Goal: Transaction & Acquisition: Purchase product/service

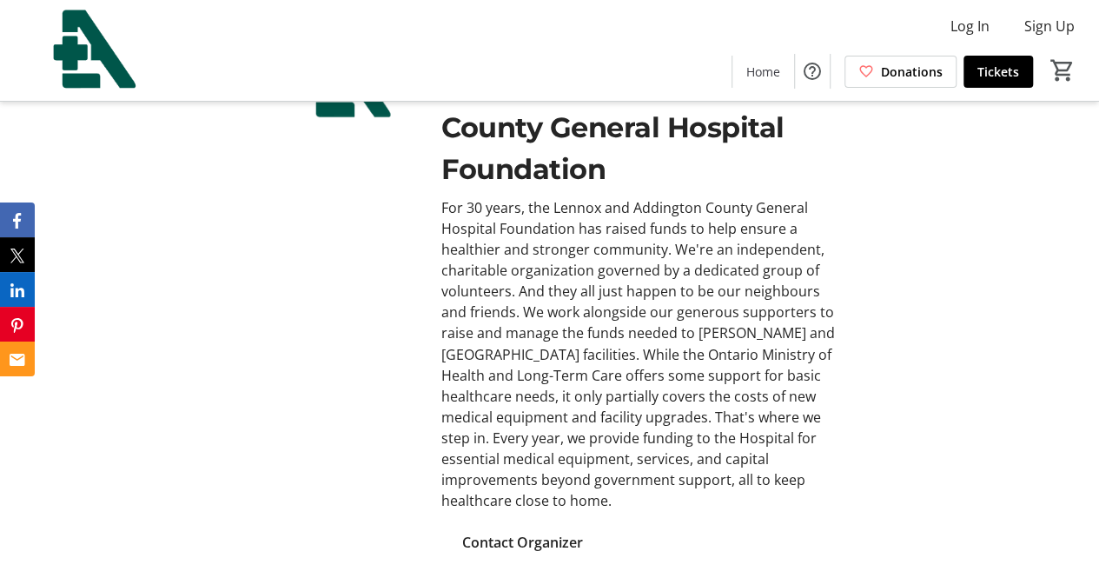
scroll to position [928, 0]
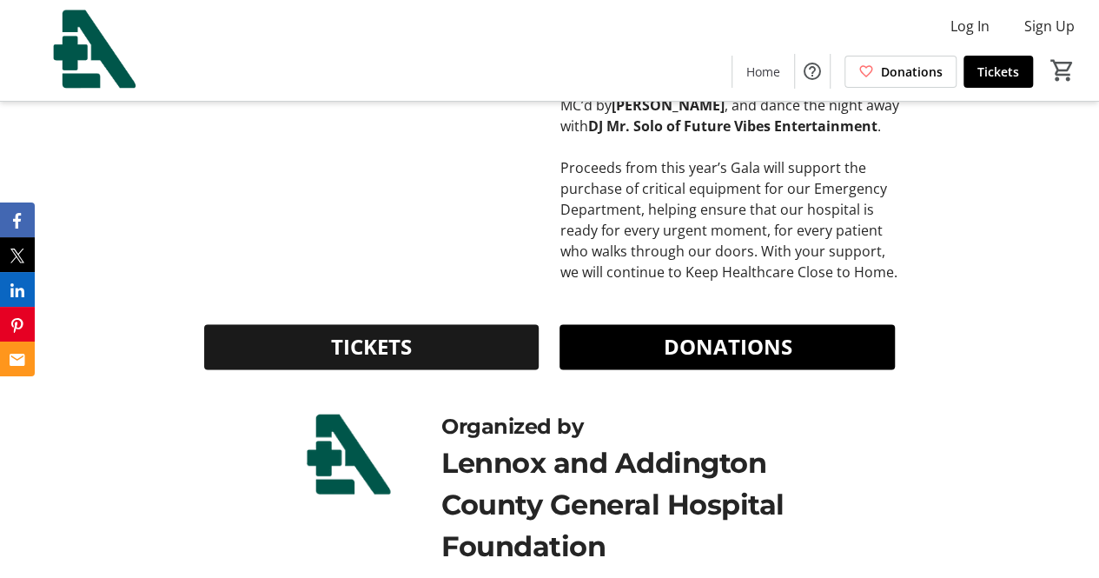
click at [389, 351] on span "TICKETS" at bounding box center [371, 346] width 81 height 31
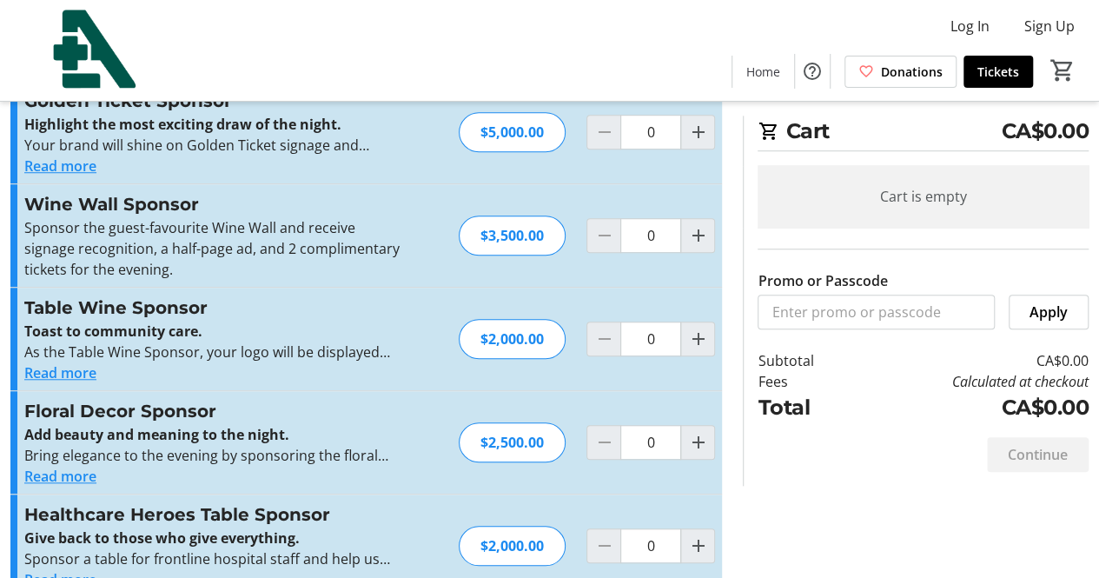
scroll to position [617, 0]
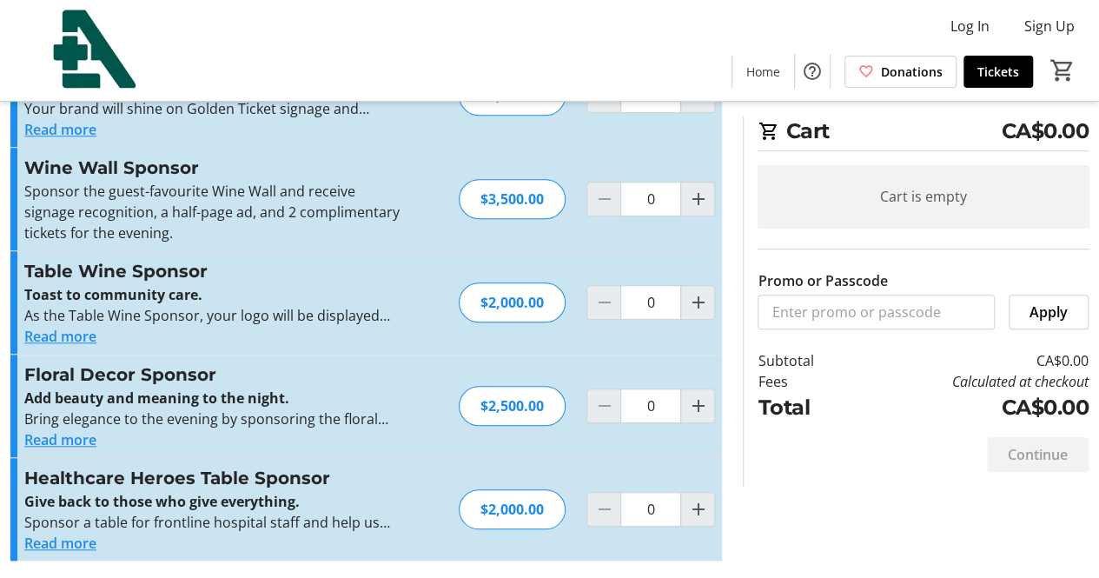
click at [80, 439] on button "Read more" at bounding box center [60, 439] width 72 height 21
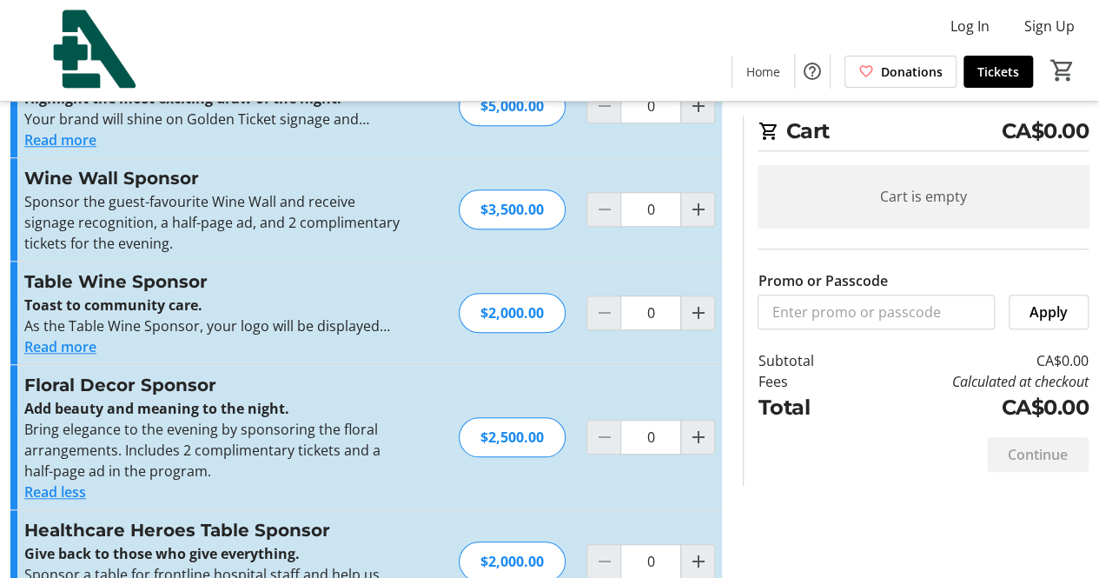
scroll to position [608, 0]
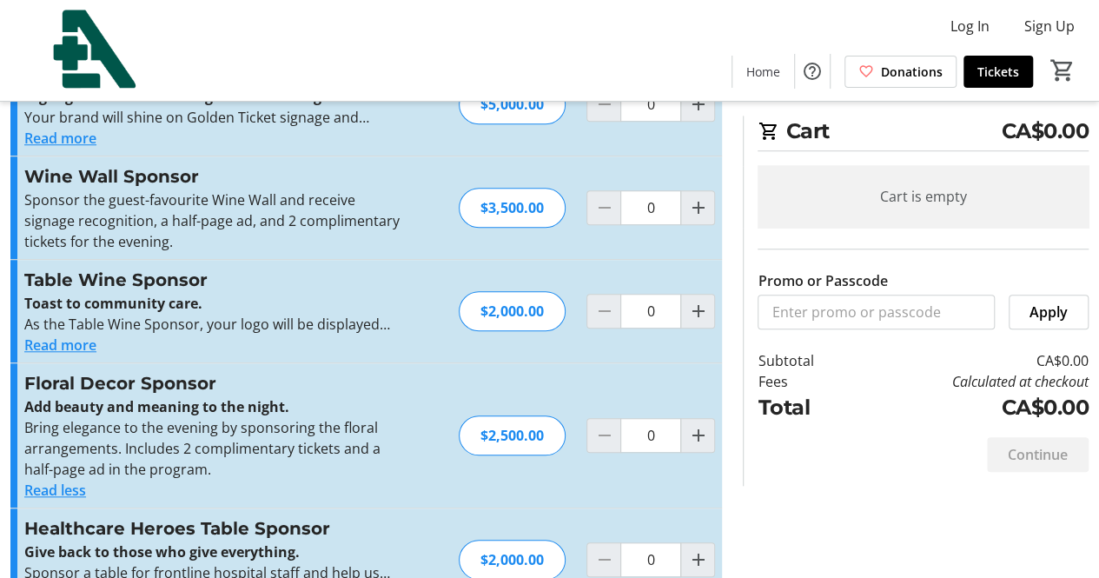
click at [80, 347] on button "Read more" at bounding box center [60, 344] width 72 height 21
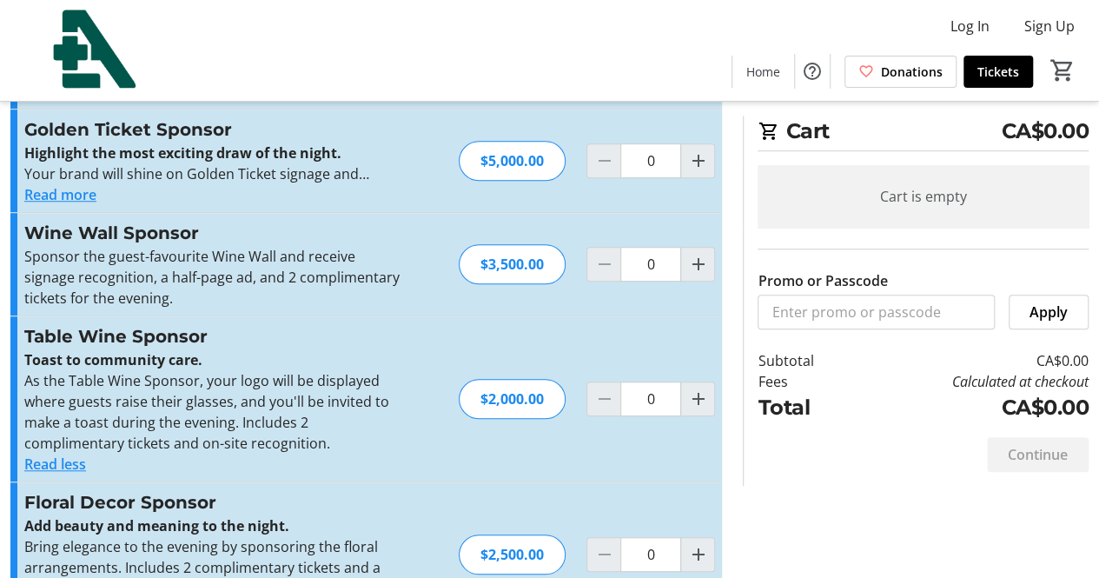
scroll to position [721, 0]
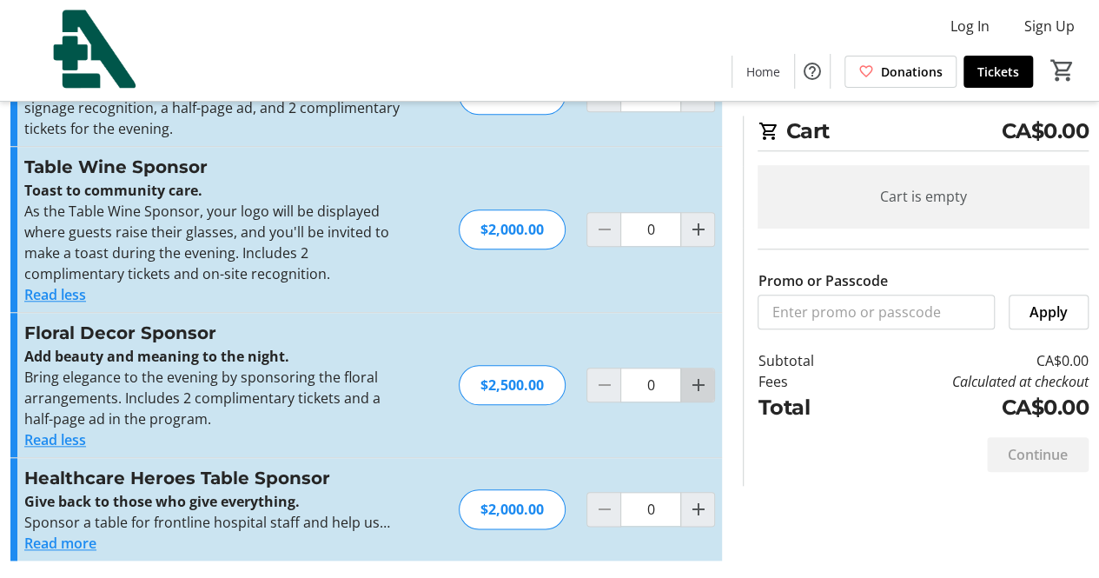
click at [693, 380] on mat-icon "Increment by one" at bounding box center [697, 384] width 21 height 21
type input "1"
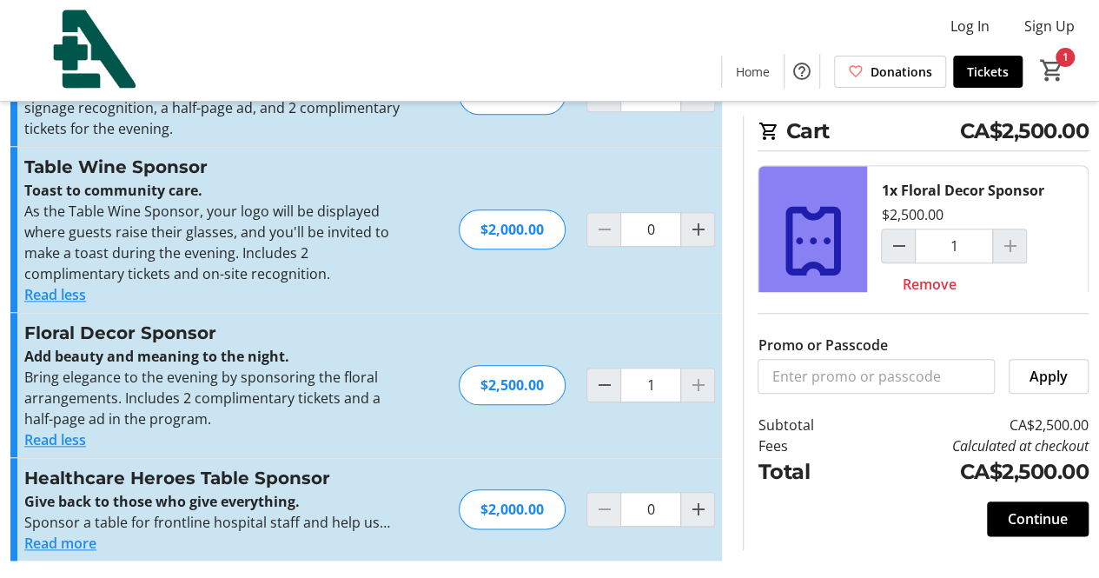
click at [1042, 516] on span "Continue" at bounding box center [1038, 518] width 60 height 21
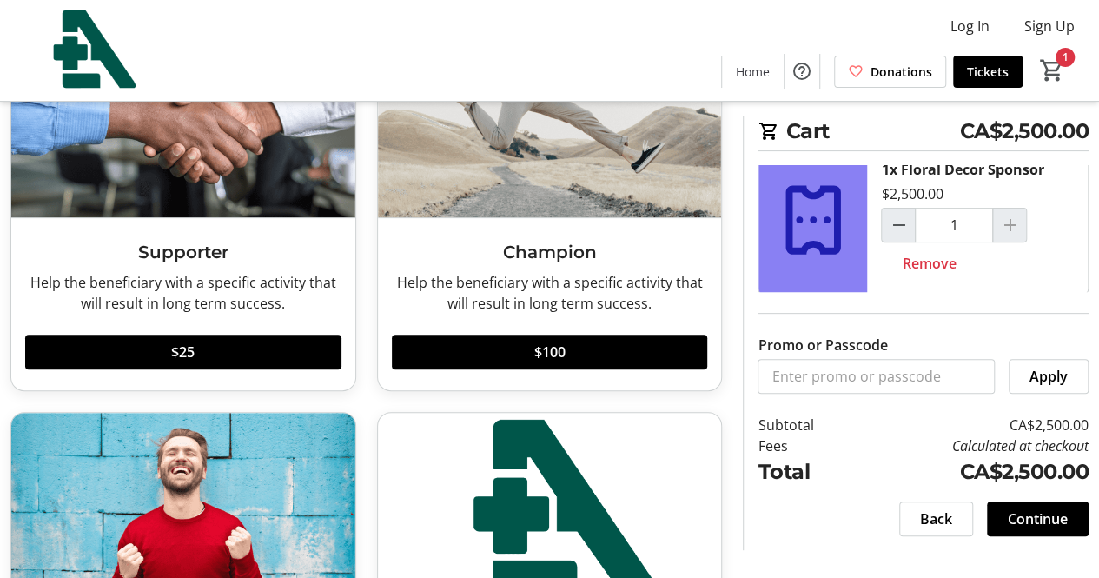
scroll to position [174, 0]
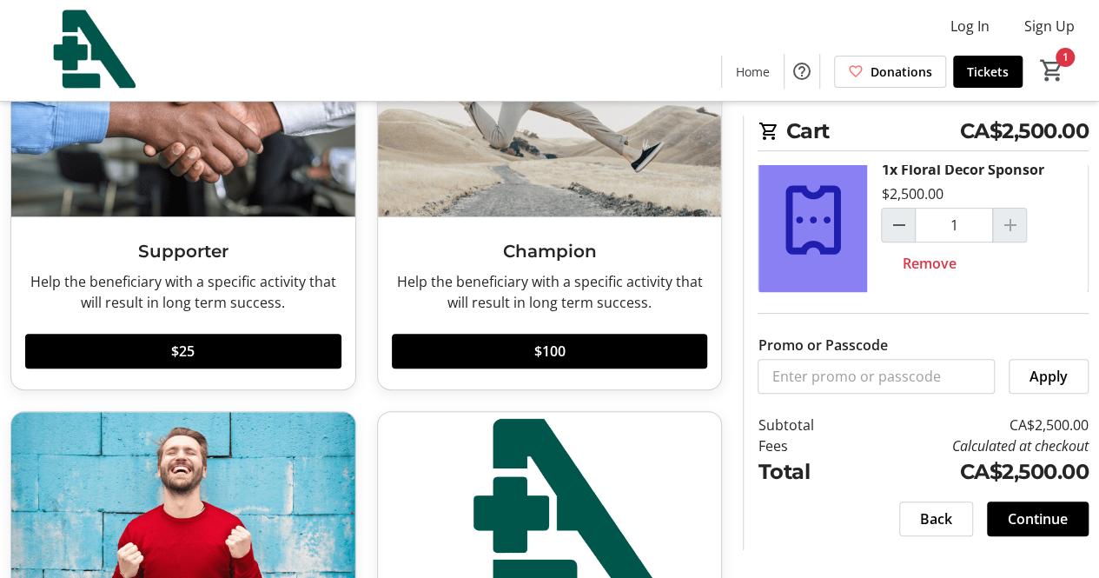
click at [1029, 514] on span "Continue" at bounding box center [1038, 518] width 60 height 21
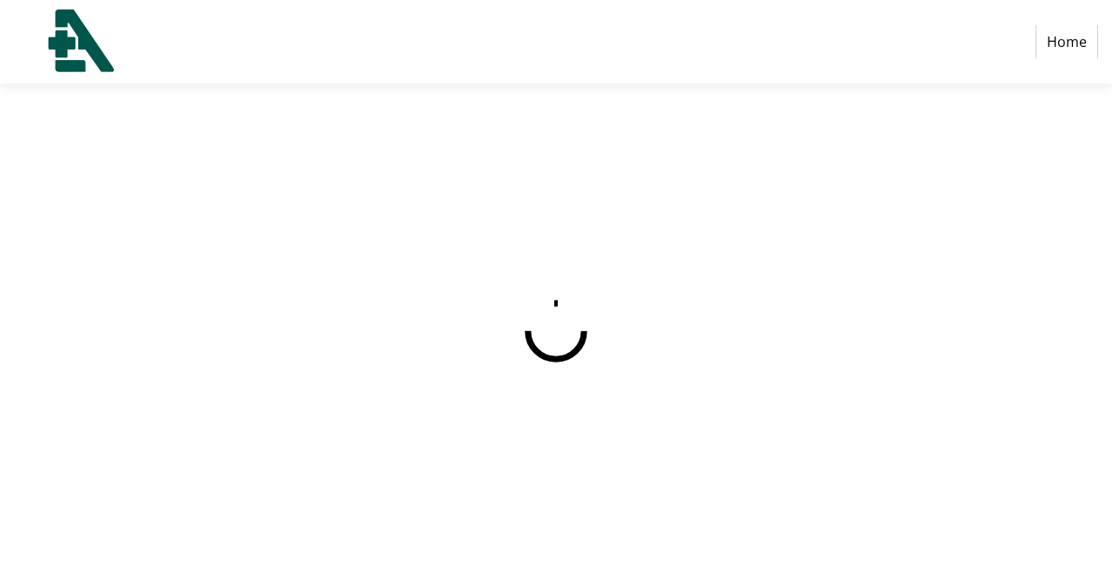
select select "CA"
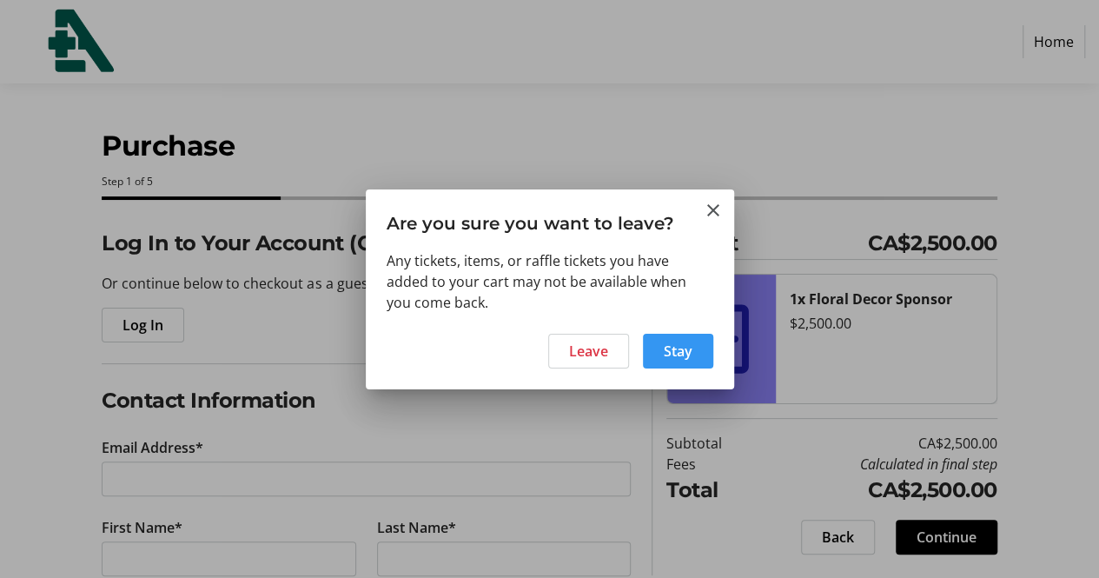
click at [671, 352] on span "Stay" at bounding box center [678, 350] width 29 height 21
click at [580, 349] on span "Leave" at bounding box center [588, 350] width 39 height 21
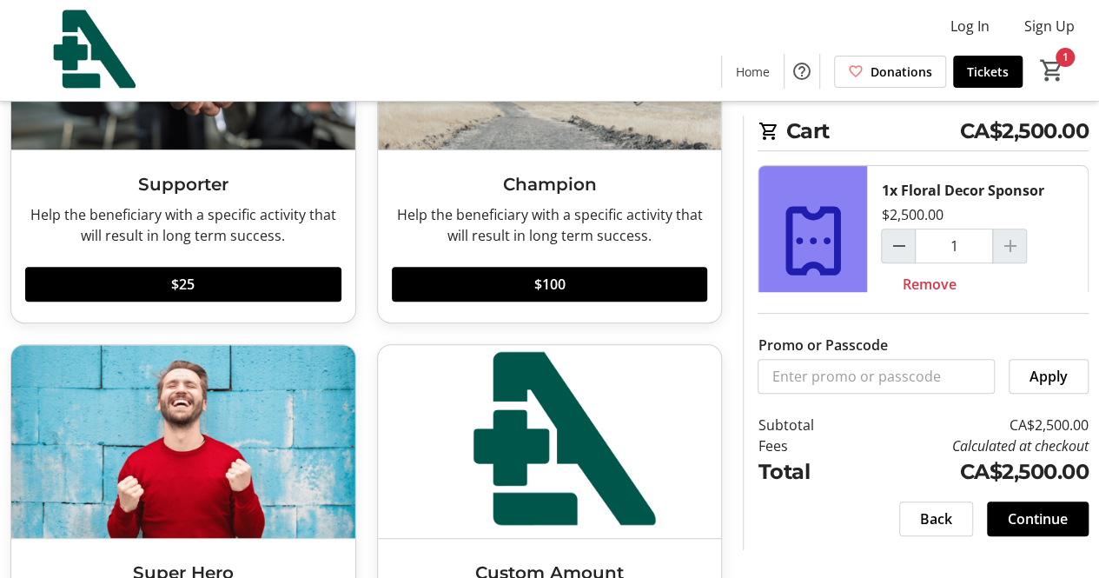
scroll to position [400, 0]
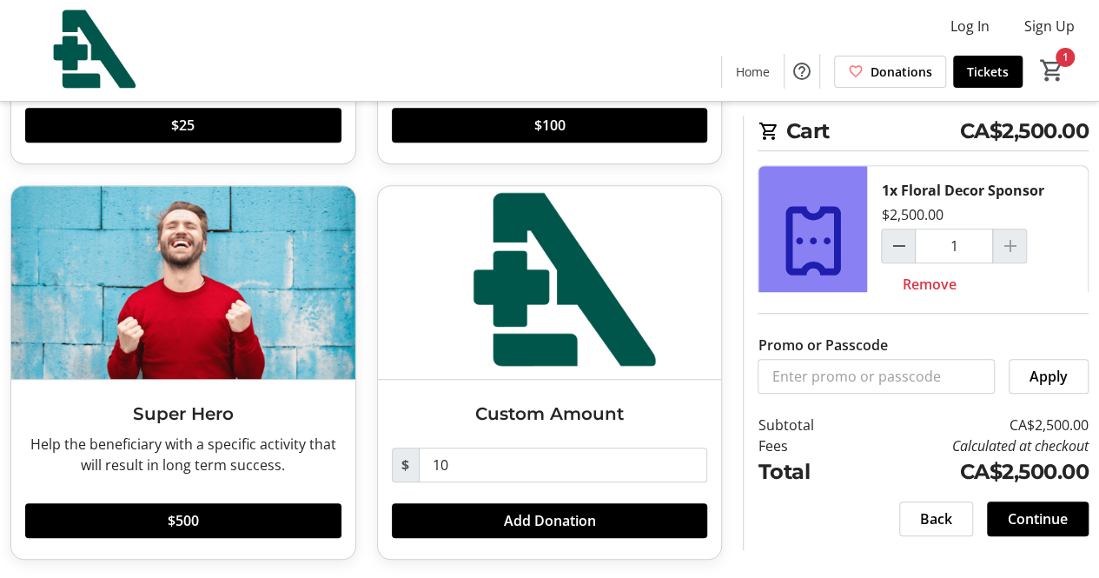
click at [1037, 519] on span "Continue" at bounding box center [1038, 518] width 60 height 21
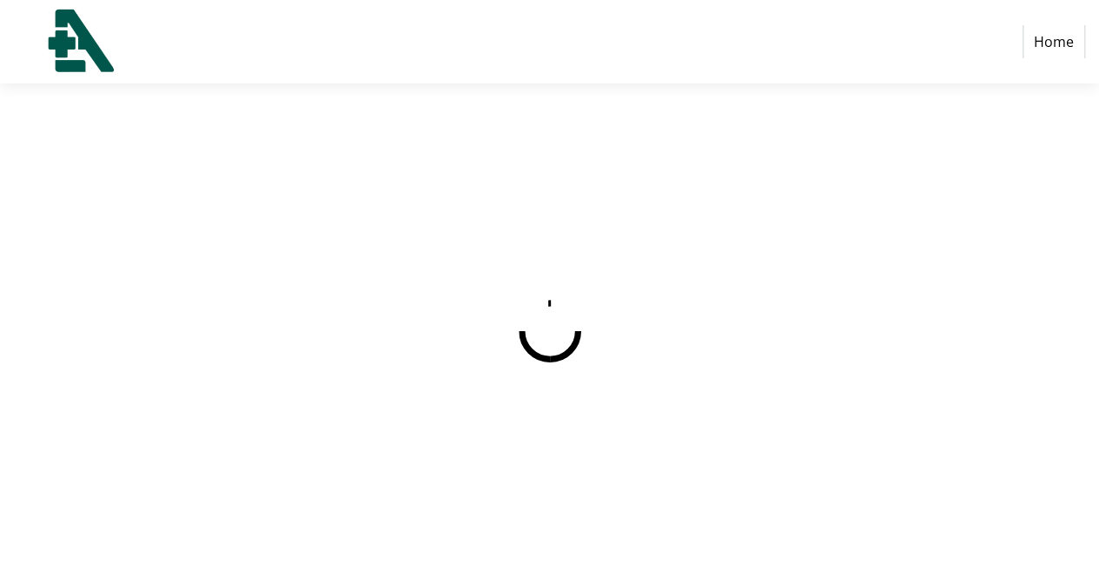
select select "CA"
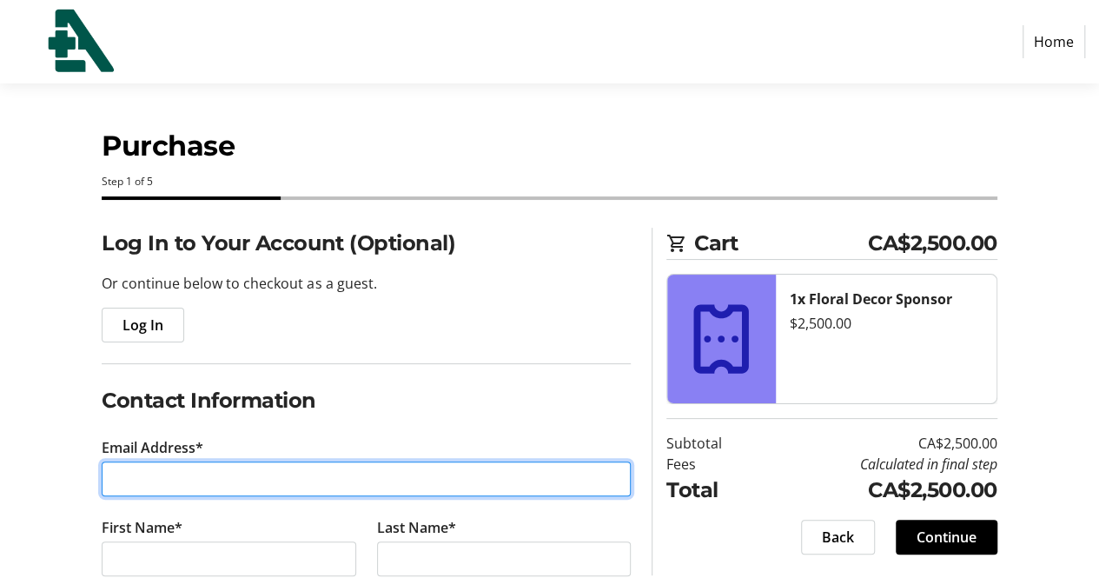
drag, startPoint x: 215, startPoint y: 473, endPoint x: 431, endPoint y: 406, distance: 225.5
click at [215, 473] on input "Email Address*" at bounding box center [366, 478] width 529 height 35
type input "[PERSON_NAME][EMAIL_ADDRESS][DOMAIN_NAME]"
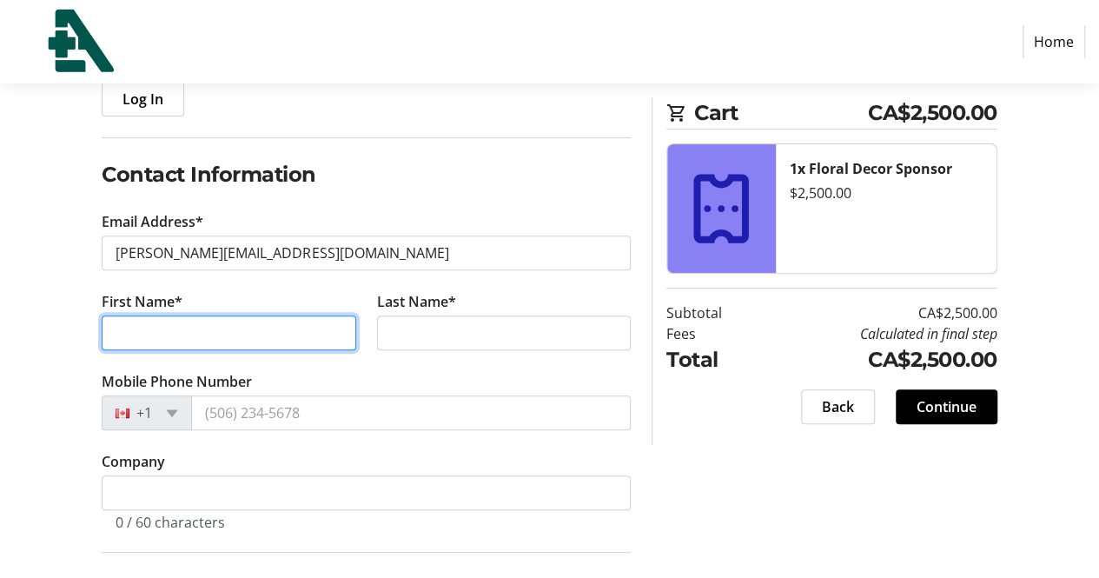
scroll to position [347, 0]
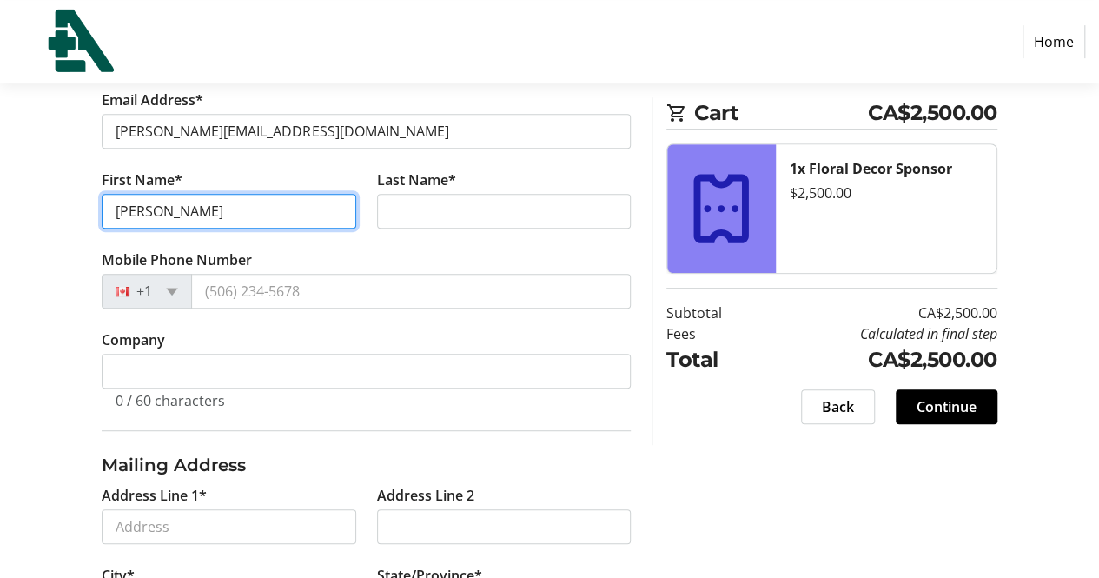
type input "[PERSON_NAME]"
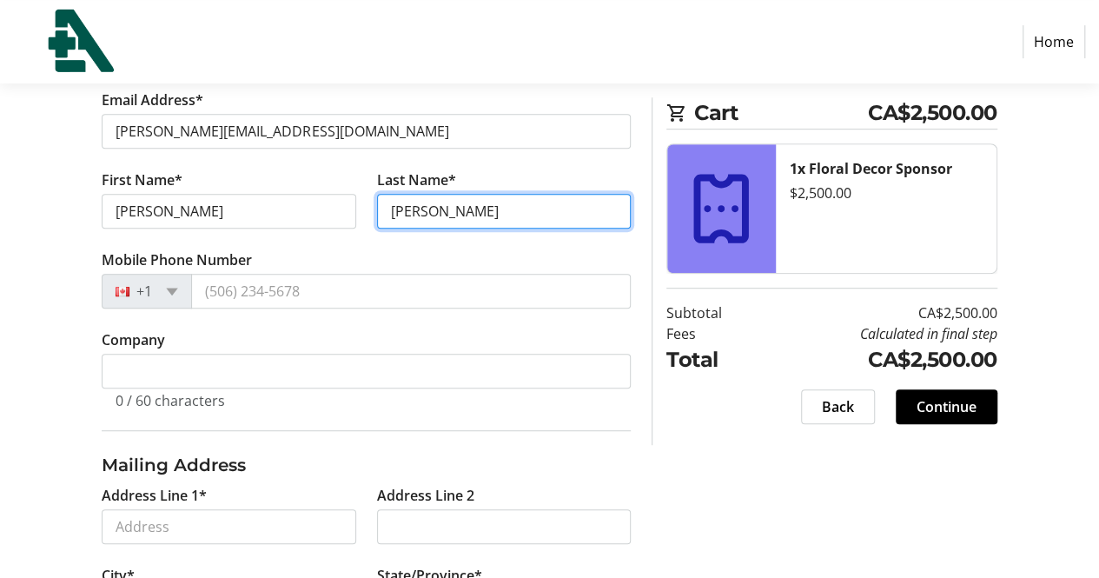
type input "[PERSON_NAME]"
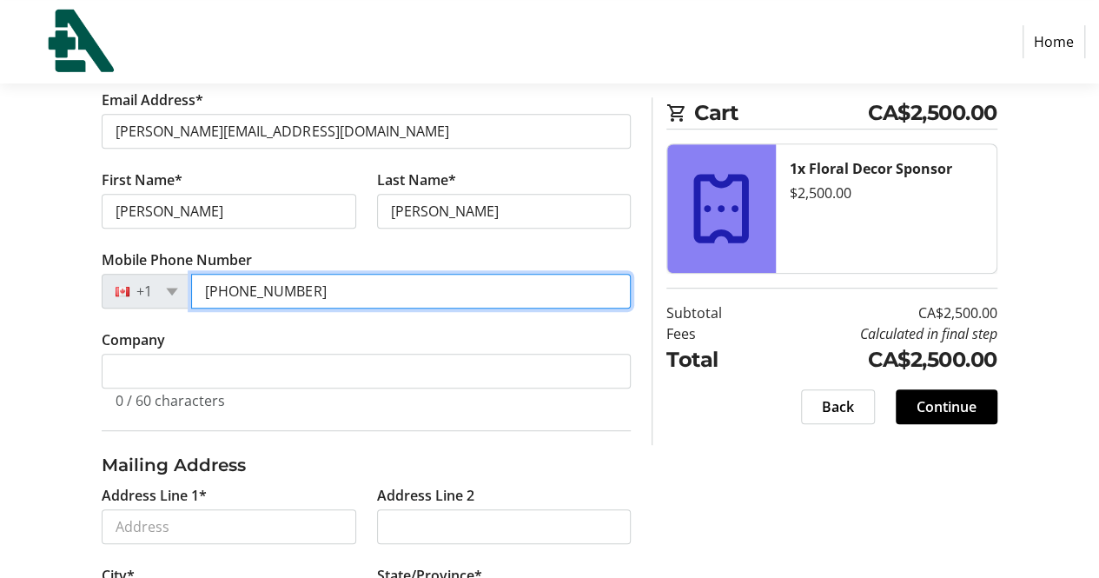
type input "[PHONE_NUMBER]"
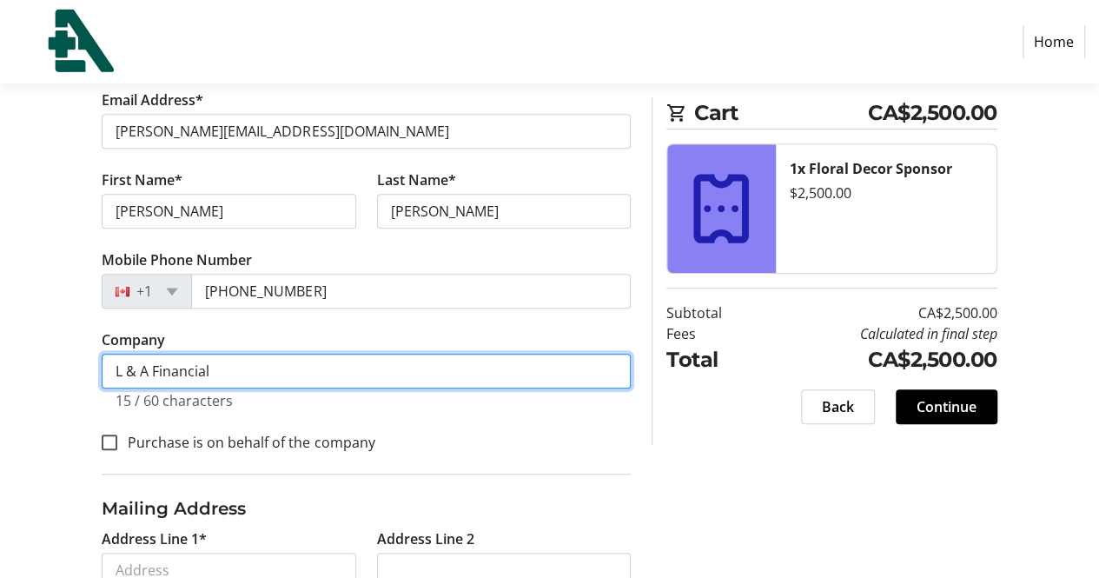
type input "L & A Financial"
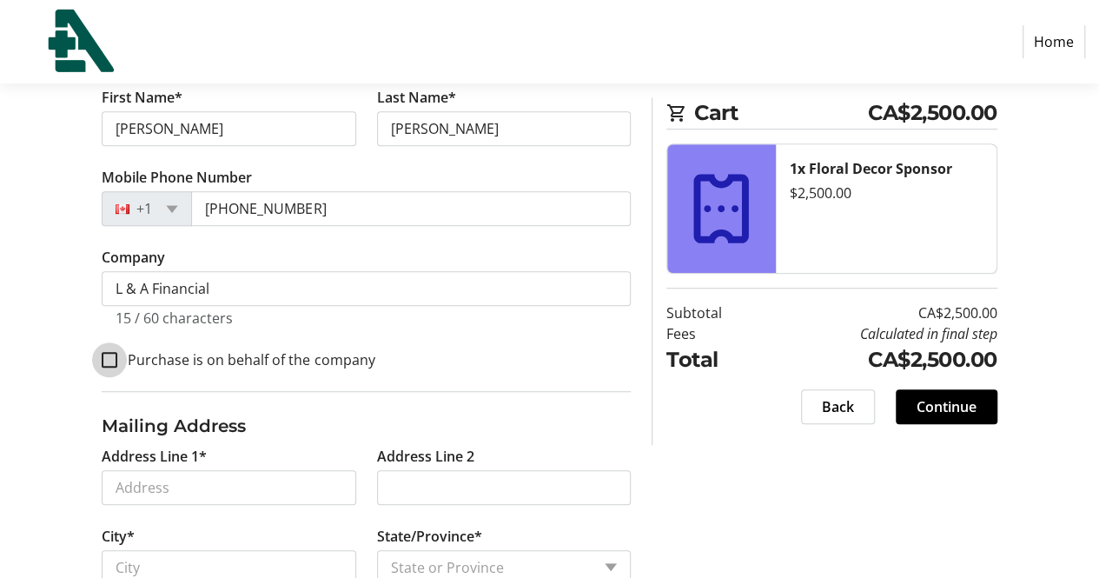
scroll to position [521, 0]
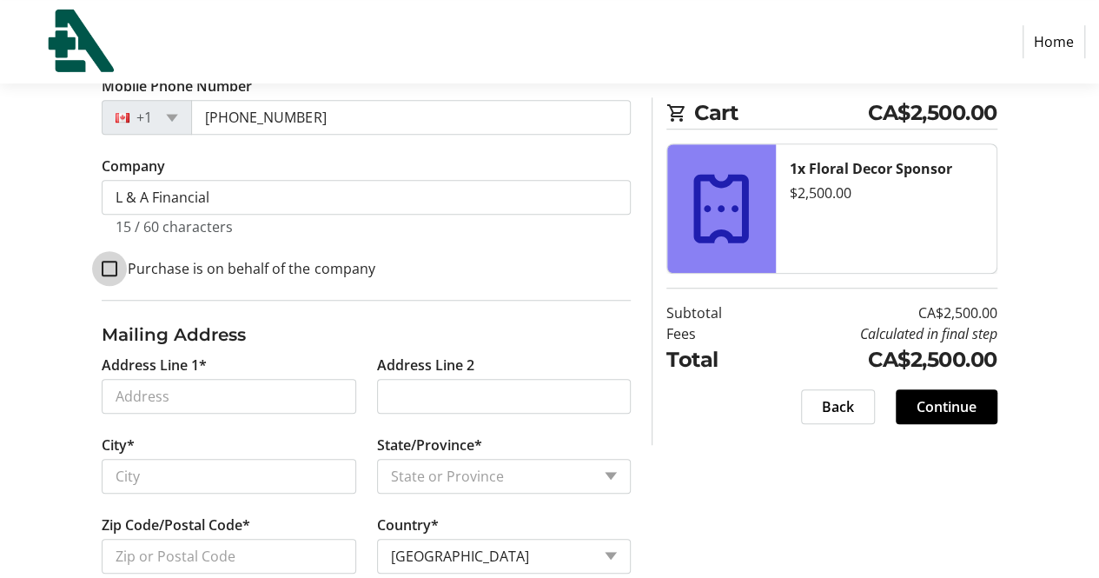
click at [110, 268] on input "Purchase is on behalf of the company" at bounding box center [110, 269] width 16 height 16
checkbox input "true"
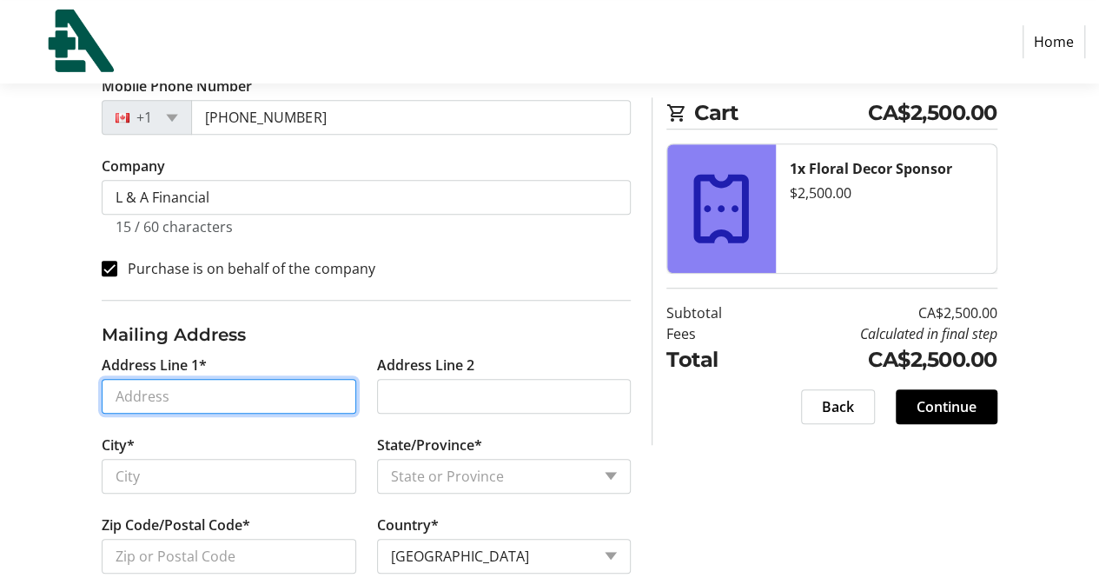
click at [148, 393] on input "Address Line 1*" at bounding box center [229, 396] width 254 height 35
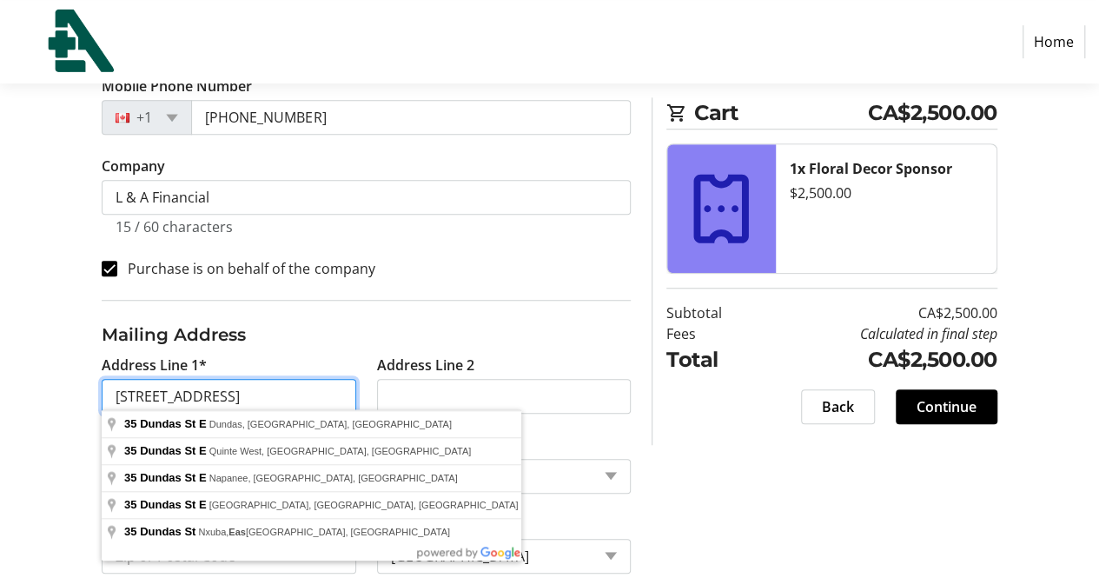
type input "[STREET_ADDRESS]"
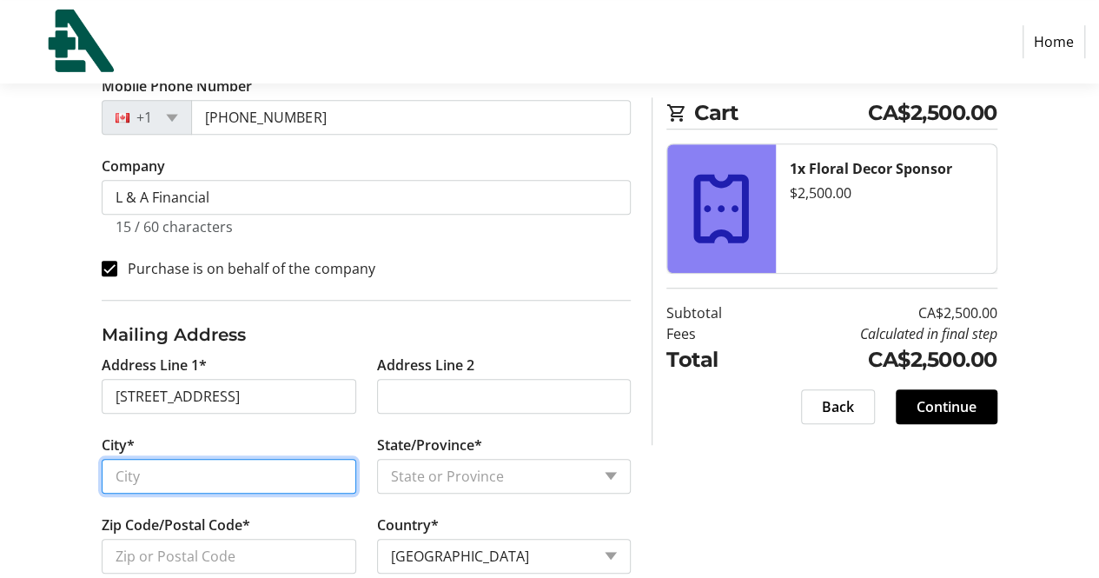
click at [294, 486] on input "City*" at bounding box center [229, 476] width 254 height 35
type input "Napanee"
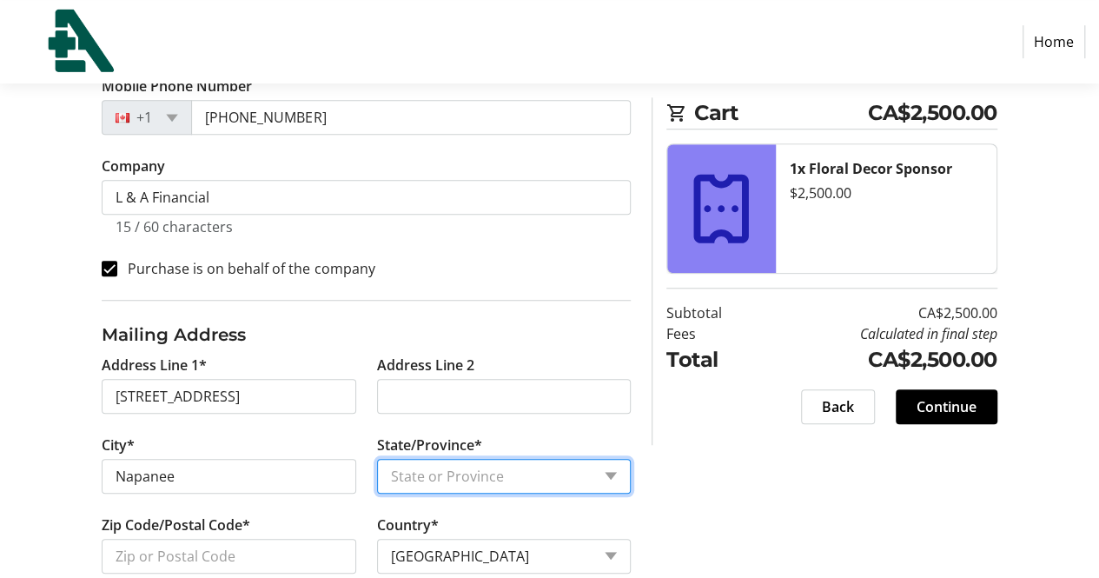
select select "ON"
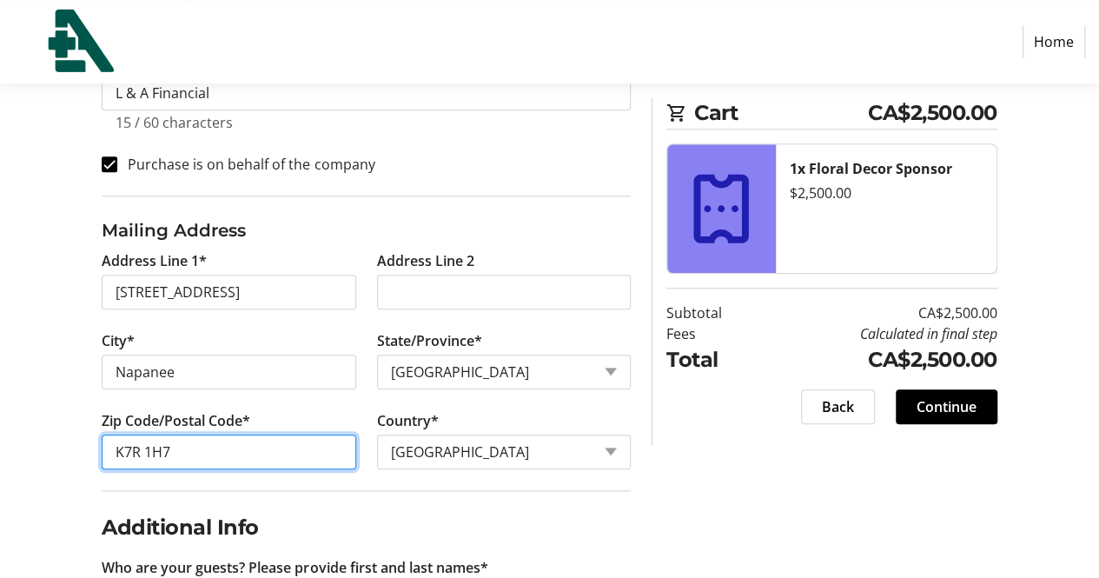
scroll to position [699, 0]
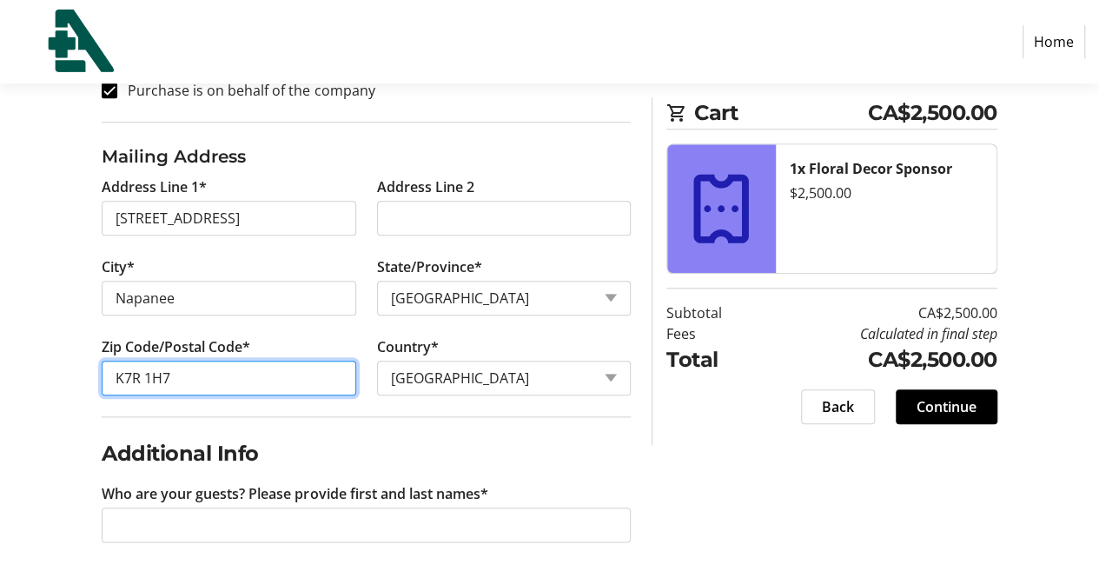
type input "K7R 1H7"
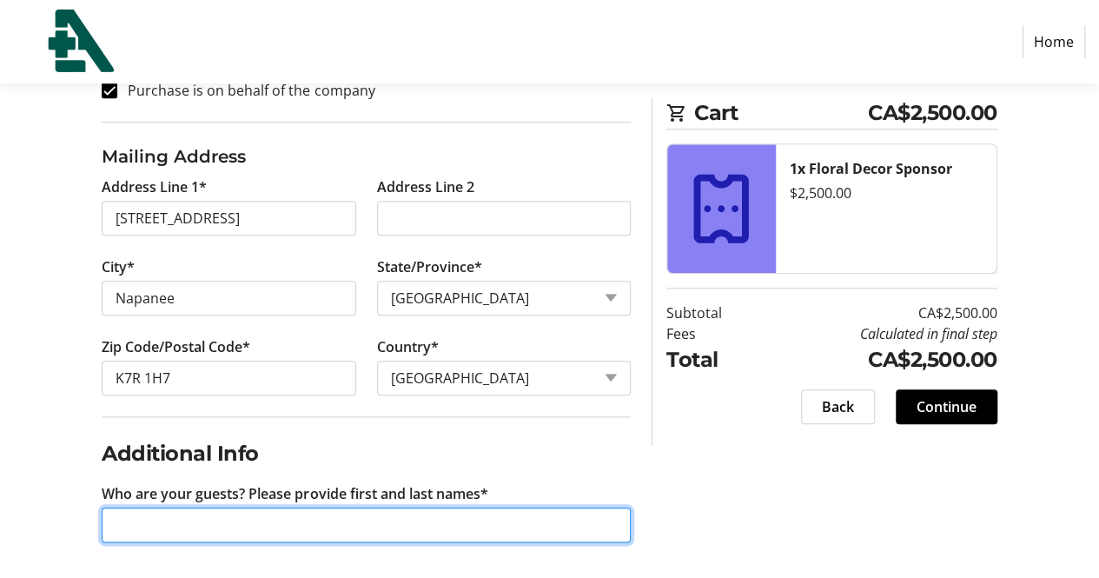
click at [214, 525] on input "Who are your guests? Please provide first and last names*" at bounding box center [366, 524] width 529 height 35
type input "[PERSON_NAME] & [PERSON_NAME]"
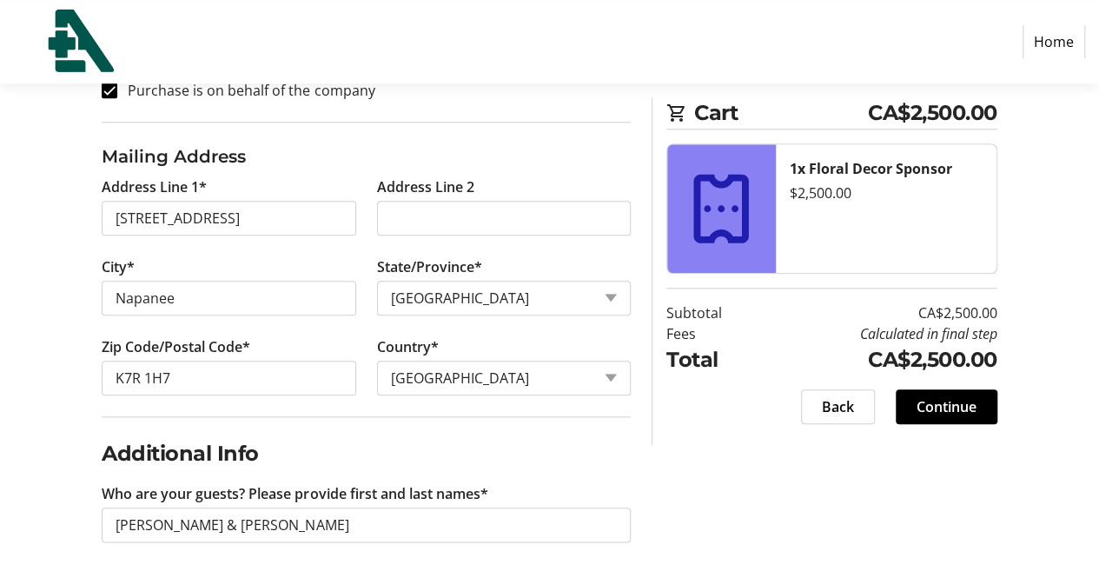
click at [942, 405] on span "Continue" at bounding box center [946, 406] width 60 height 21
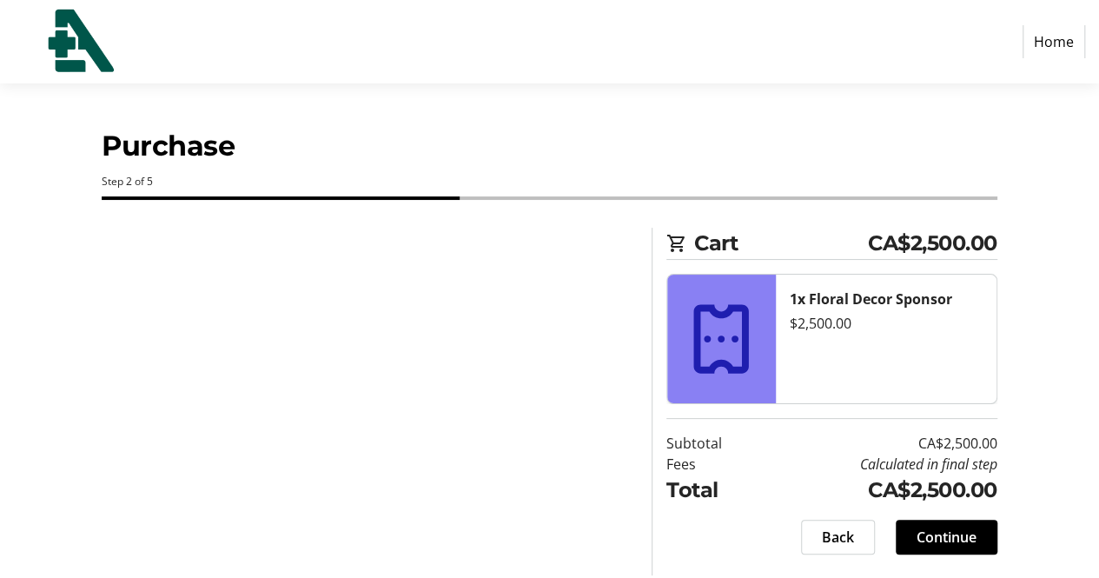
scroll to position [0, 0]
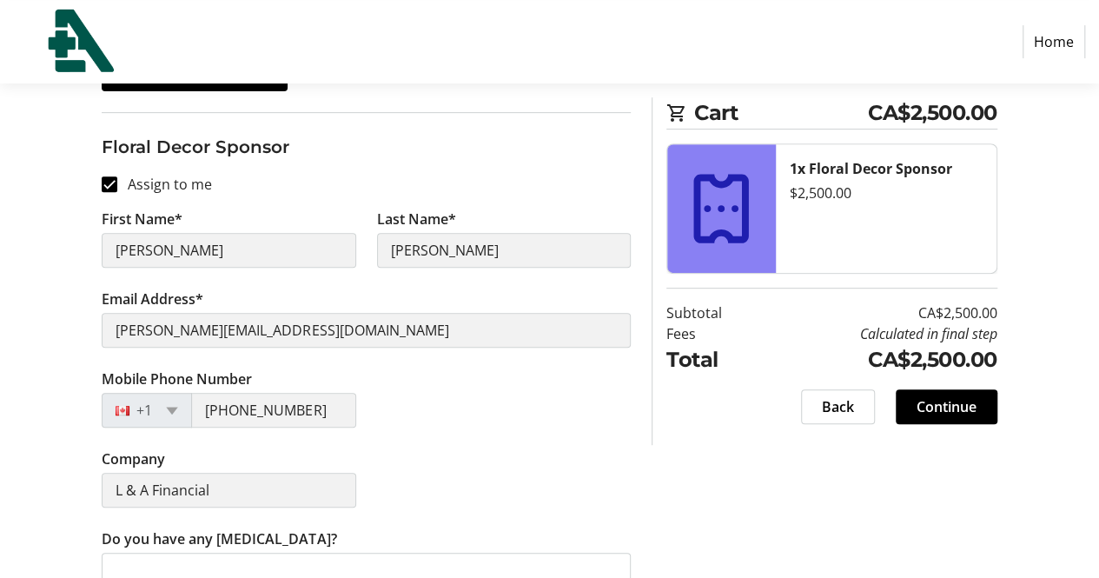
scroll to position [320, 0]
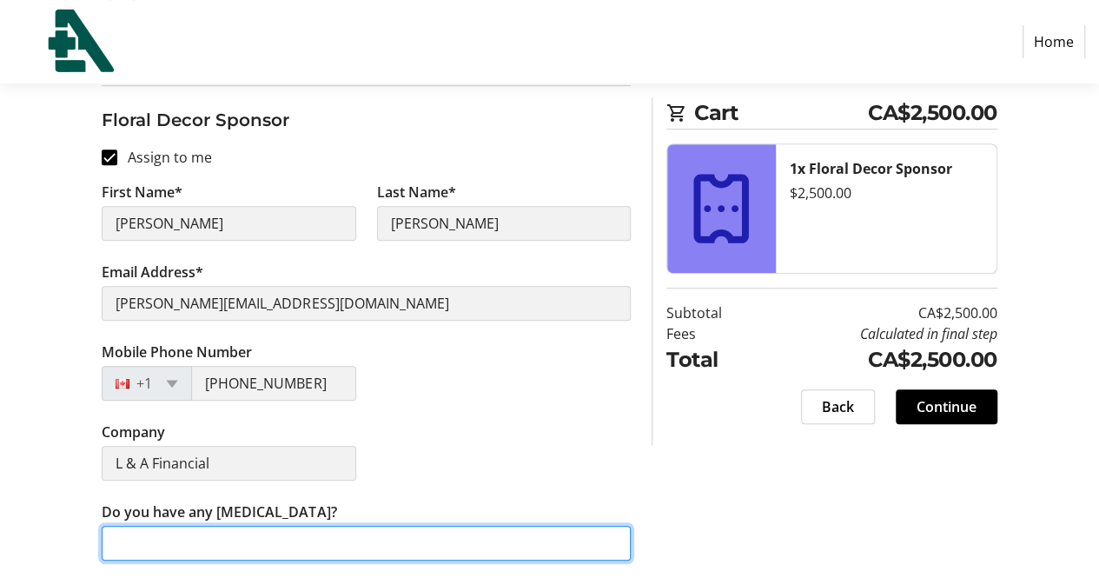
click at [274, 536] on input "Do you have any [MEDICAL_DATA]?" at bounding box center [366, 542] width 529 height 35
type input "No"
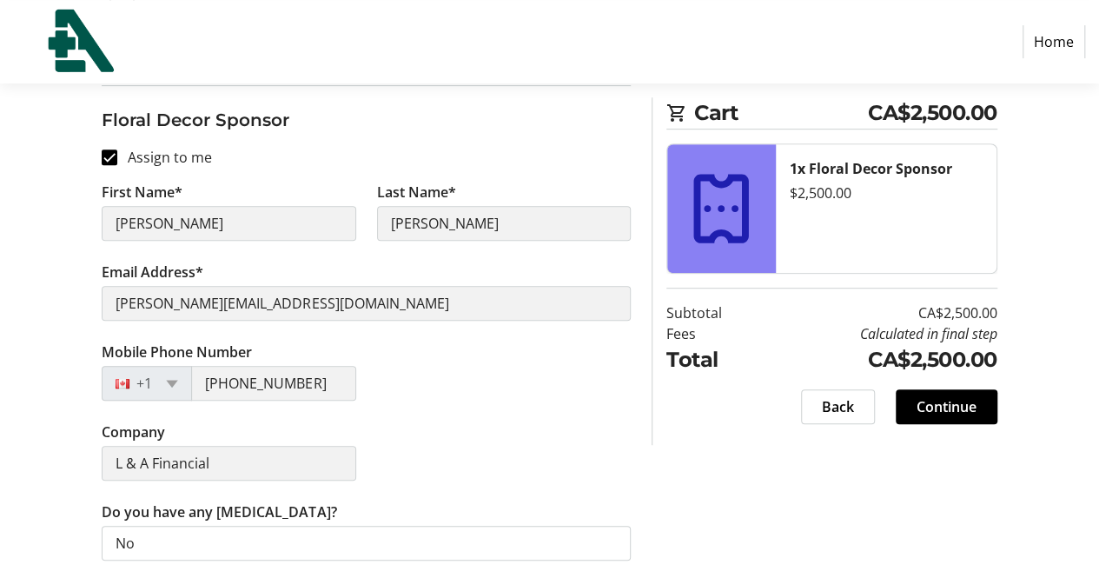
click at [927, 403] on span "Continue" at bounding box center [946, 406] width 60 height 21
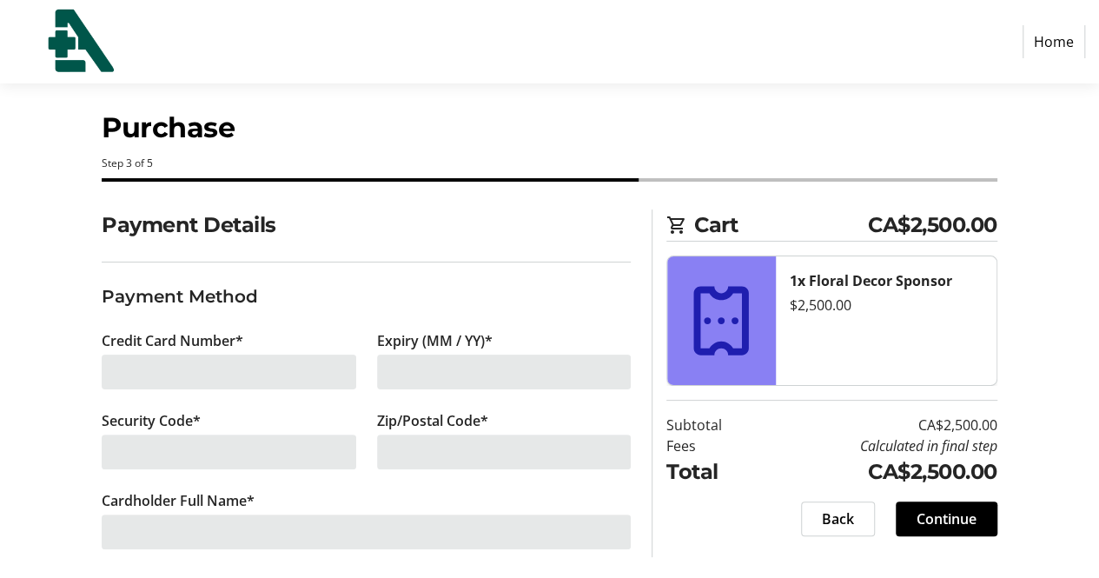
scroll to position [29, 0]
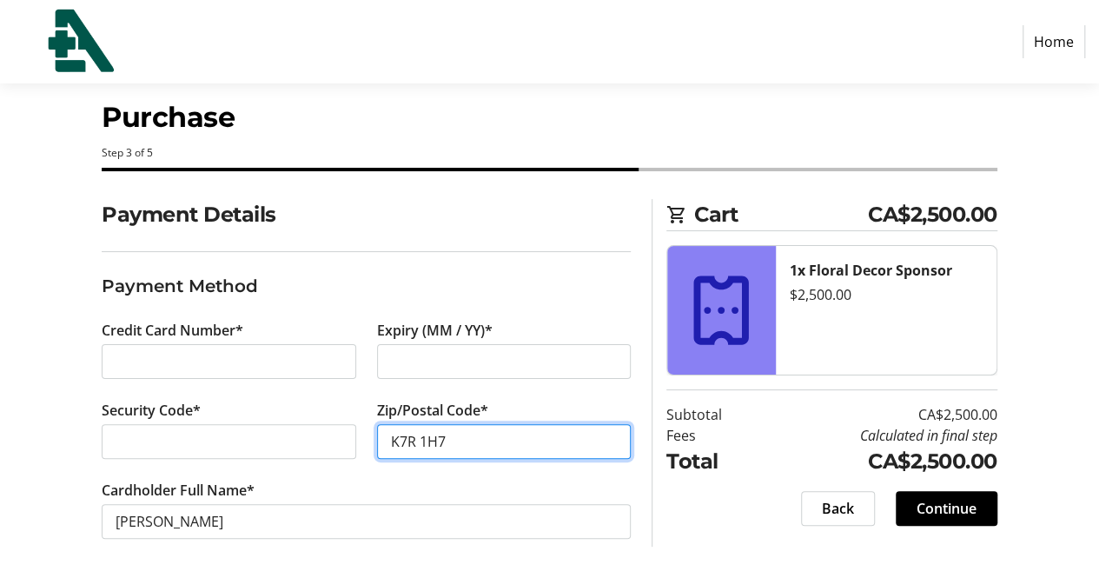
type input "K7R 1H7"
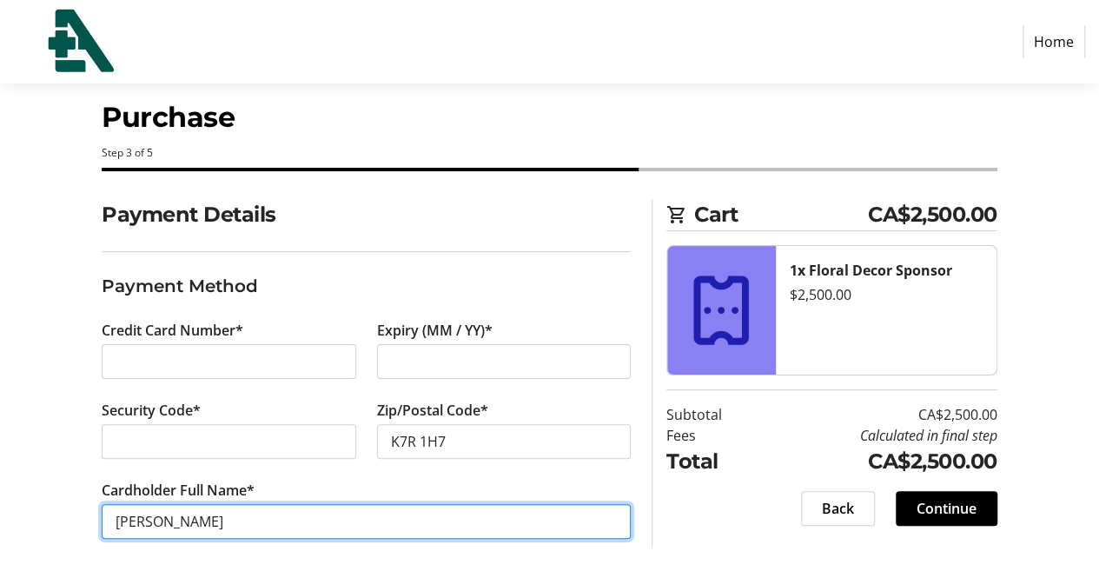
click at [138, 520] on input "[PERSON_NAME]" at bounding box center [366, 521] width 529 height 35
type input "[PERSON_NAME]"
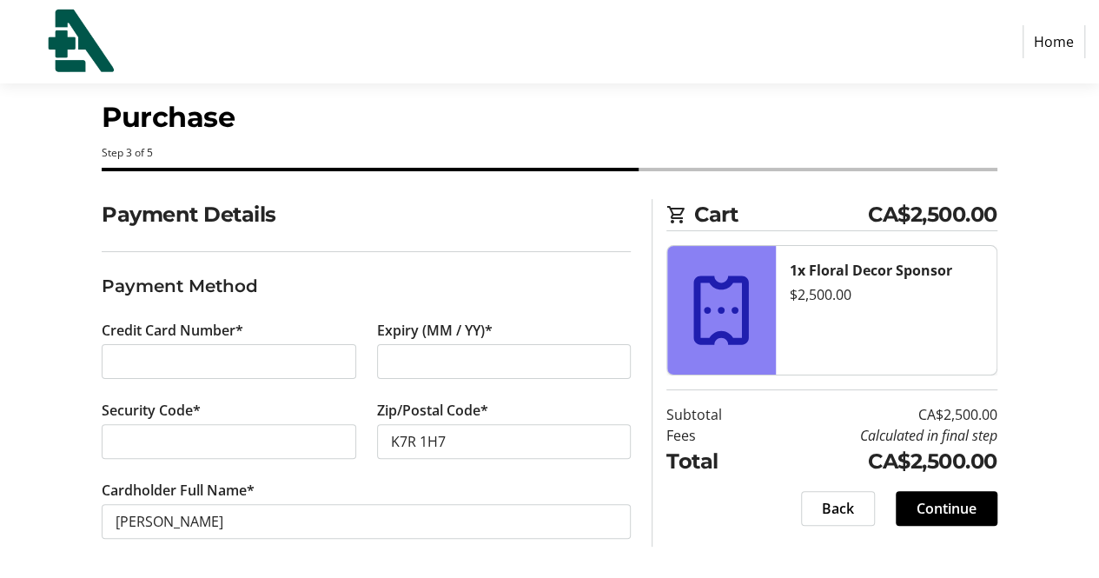
click at [85, 214] on div "Payment Details Payment Method Credit Card Number* Expiry (MM / YY)* Security C…" at bounding box center [549, 389] width 1099 height 381
click at [979, 510] on span at bounding box center [946, 508] width 102 height 42
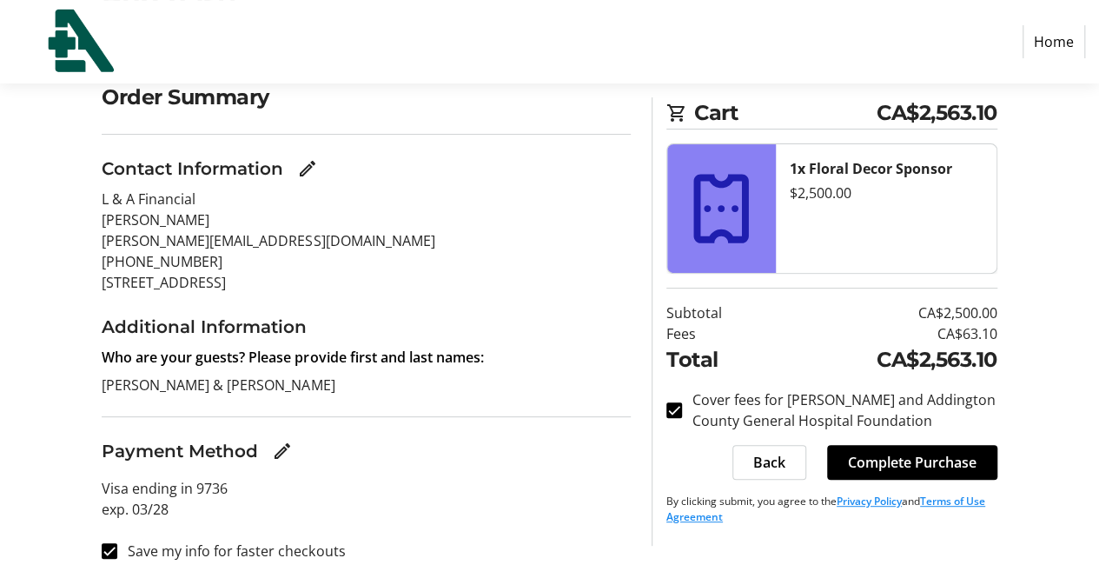
scroll to position [149, 0]
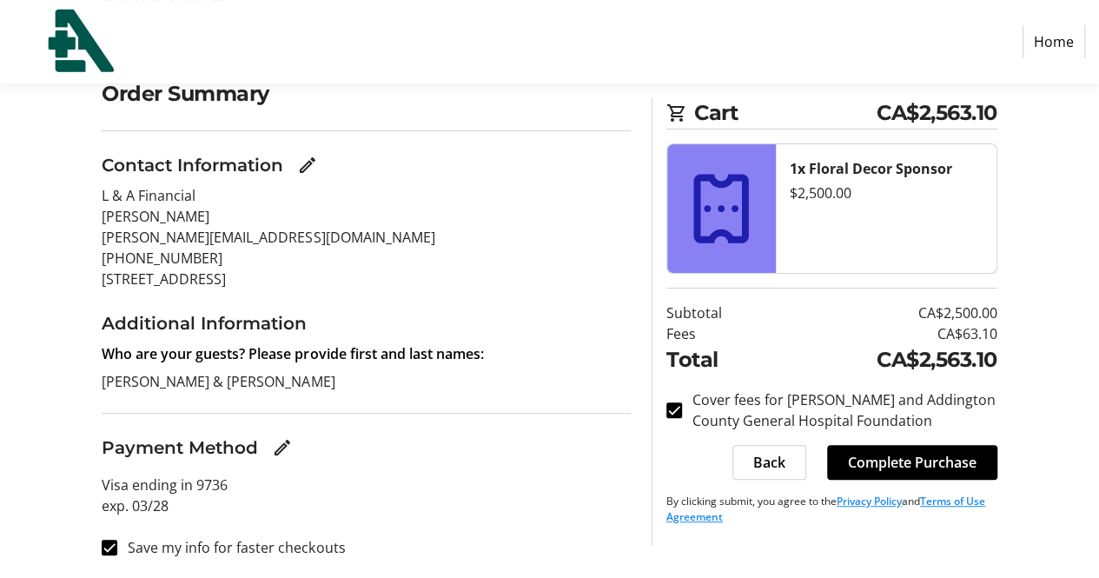
click at [933, 465] on span "Complete Purchase" at bounding box center [912, 462] width 129 height 21
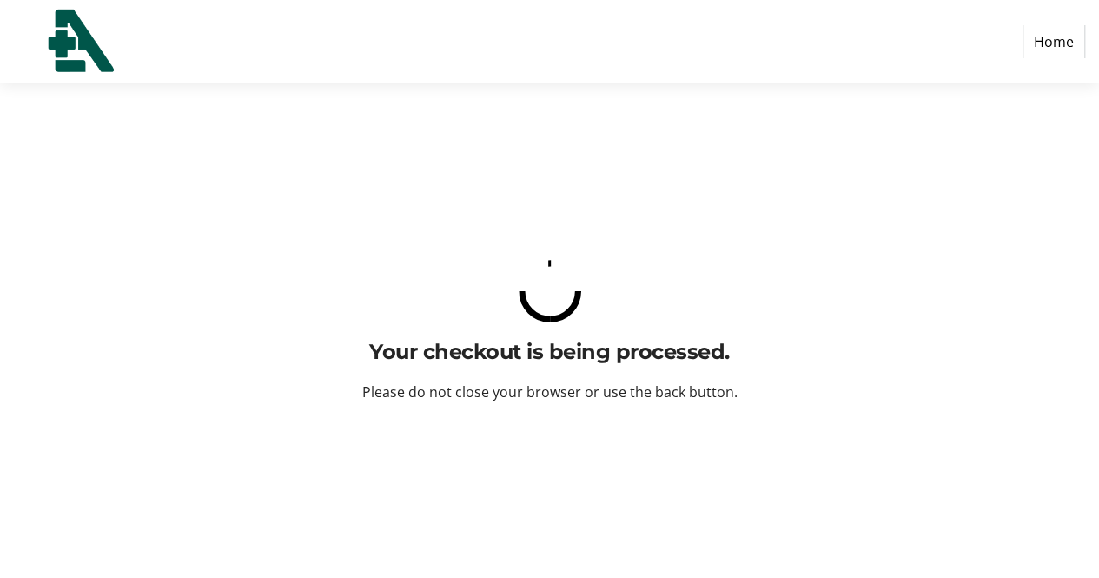
scroll to position [0, 0]
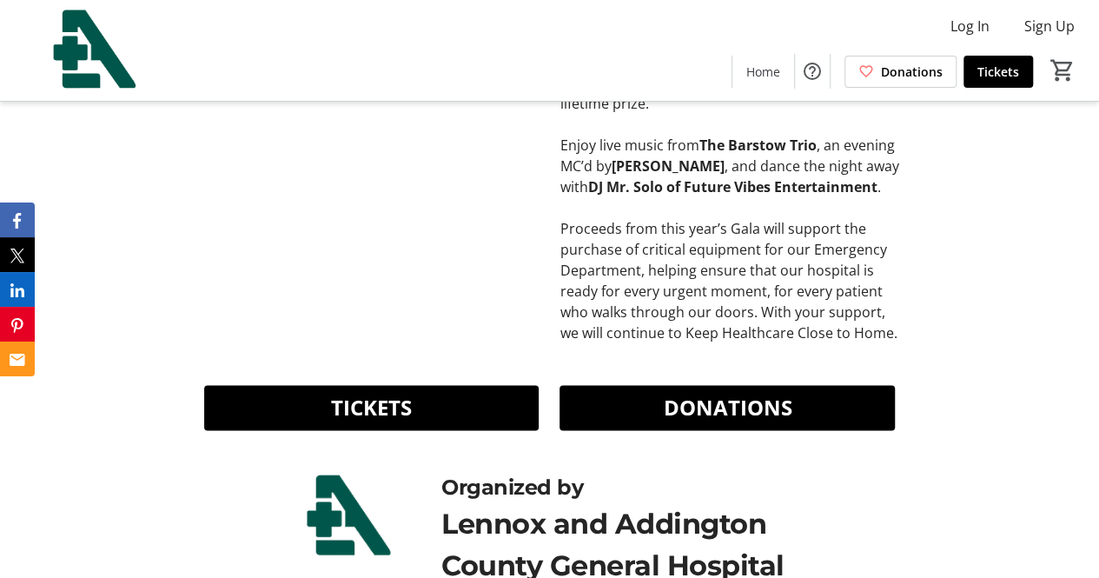
scroll to position [841, 0]
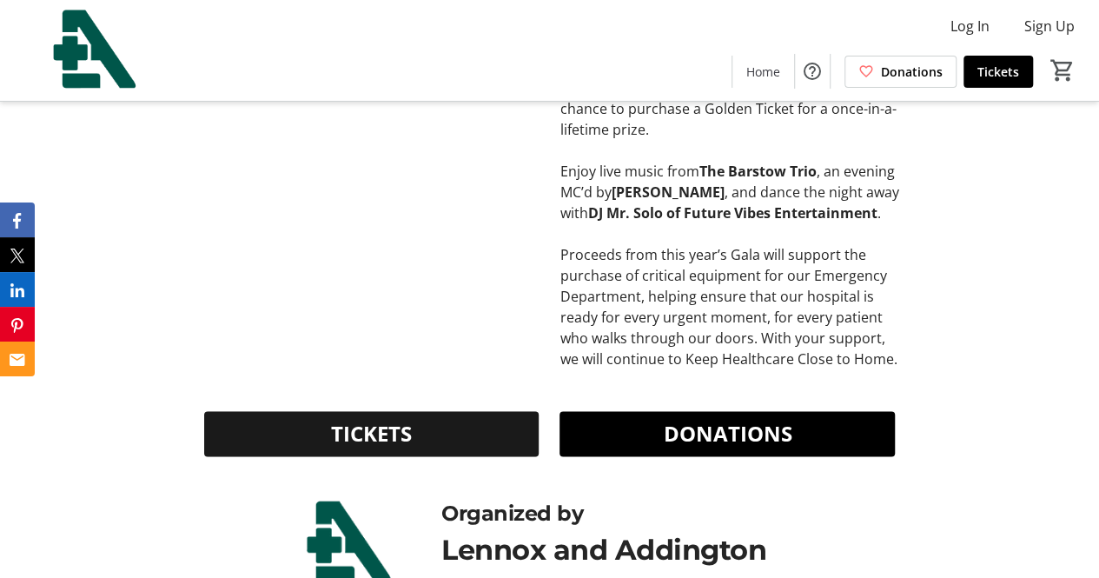
click at [389, 431] on span "TICKETS" at bounding box center [371, 433] width 81 height 31
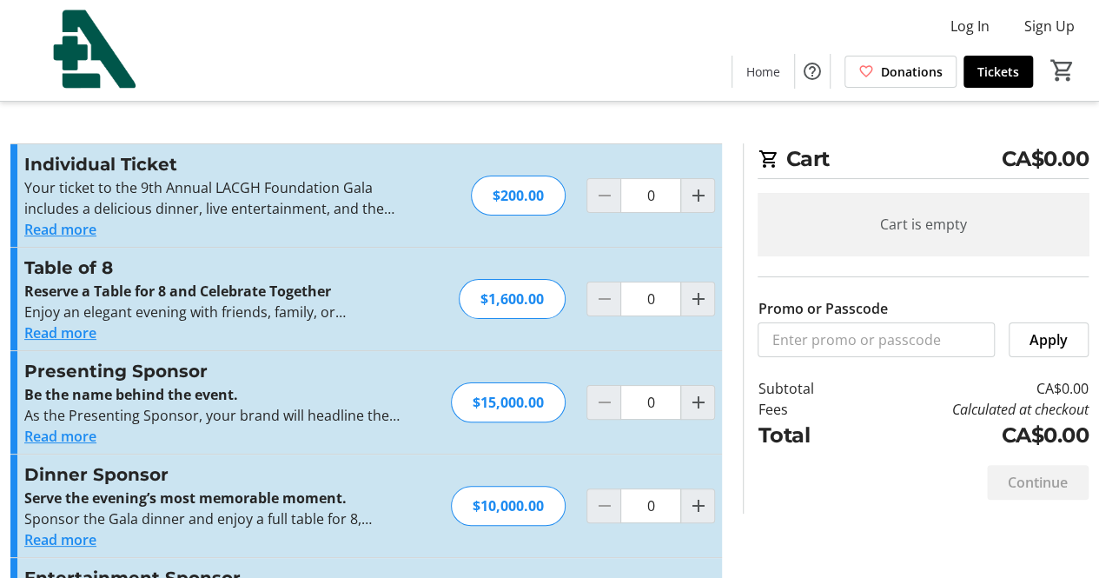
click at [59, 336] on button "Read more" at bounding box center [60, 332] width 72 height 21
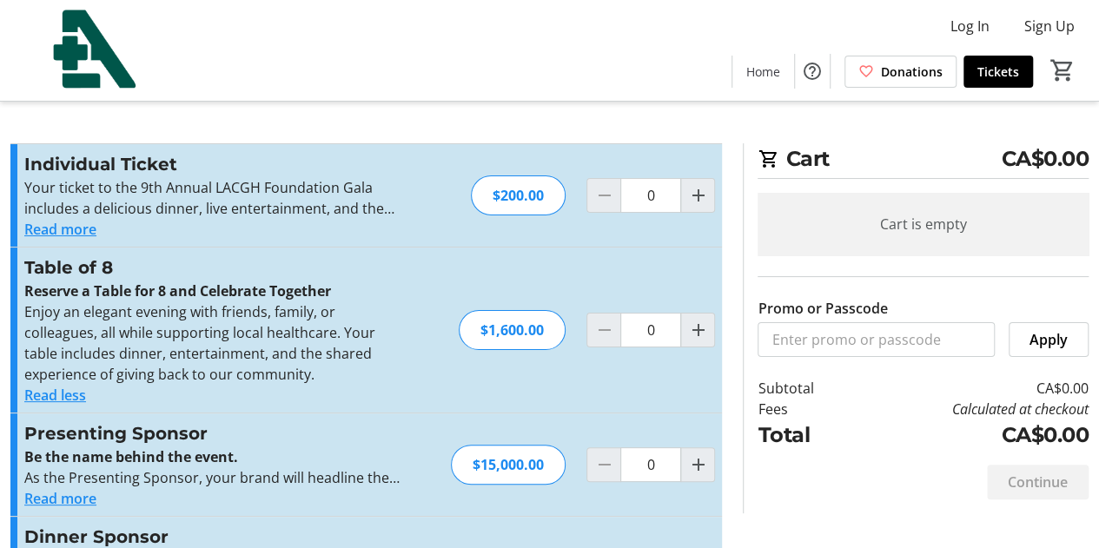
click at [698, 195] on mat-icon "Increment by one" at bounding box center [697, 195] width 21 height 21
type input "2"
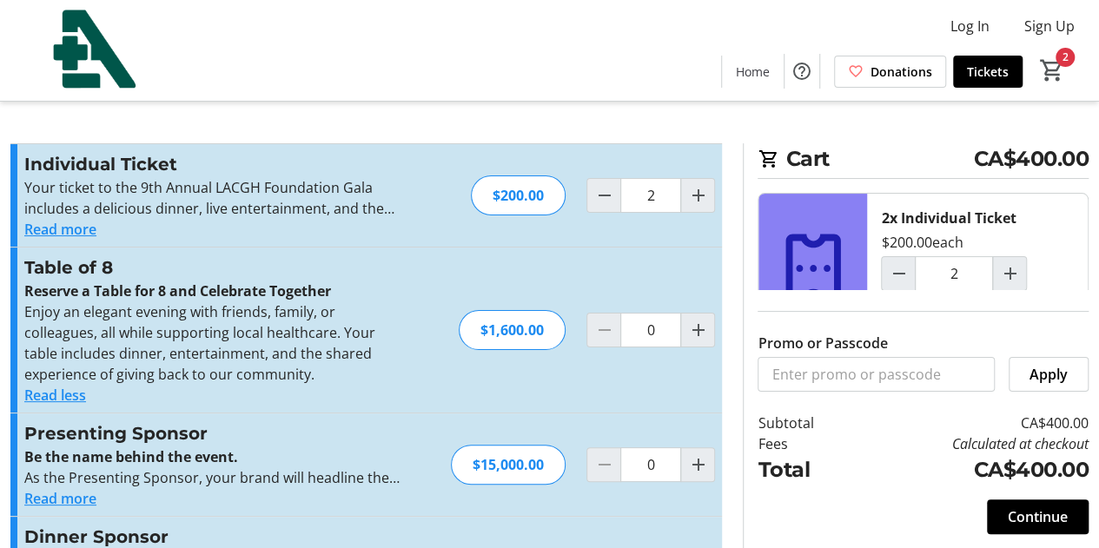
click at [426, 59] on div "Log In Sign Up Home Donations Tickets 2" at bounding box center [549, 50] width 1099 height 101
